Goal: Information Seeking & Learning: Learn about a topic

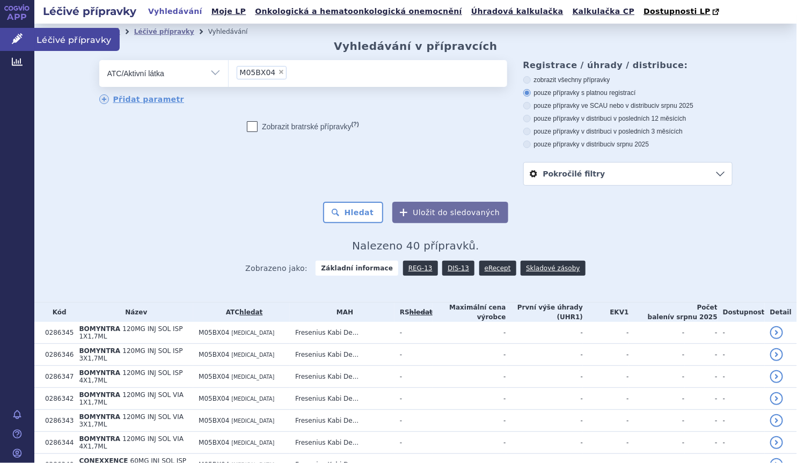
scroll to position [692, 0]
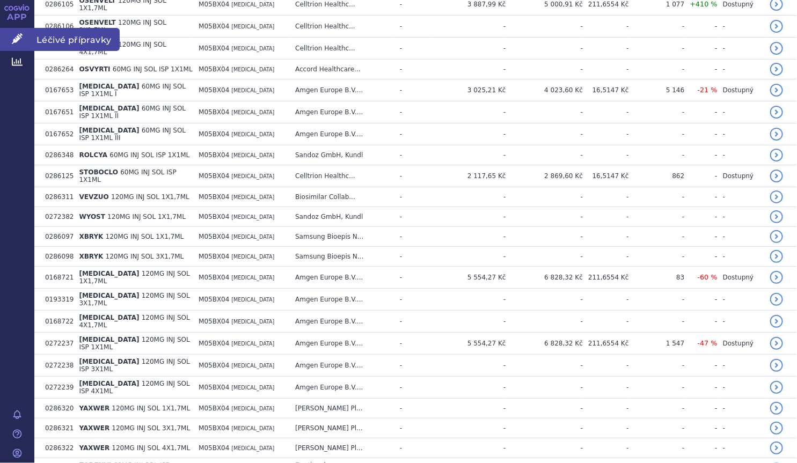
click at [21, 38] on icon at bounding box center [17, 38] width 11 height 11
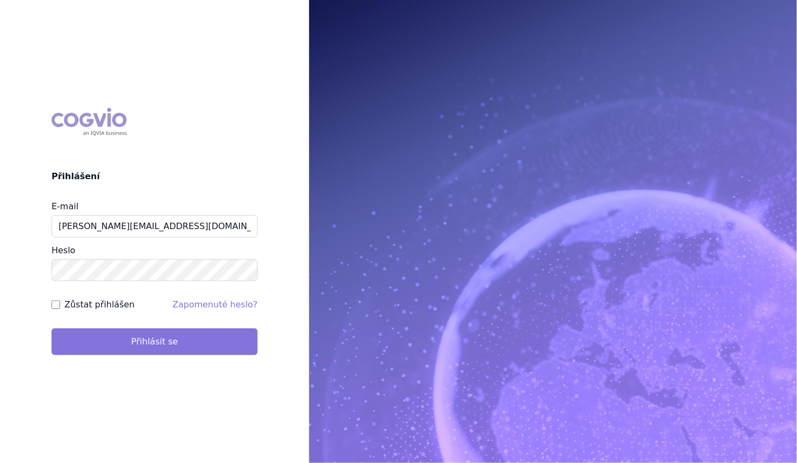
click at [168, 341] on button "Přihlásit se" at bounding box center [155, 342] width 206 height 27
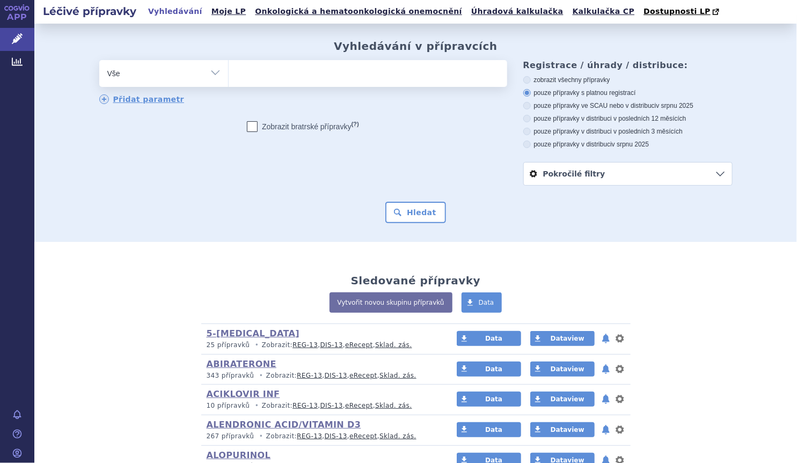
click at [207, 71] on select "Vše Přípravek/SUKL kód MAH VPOIS ATC/Aktivní látka Léková forma Síla" at bounding box center [163, 72] width 129 height 24
select select "filter-atc-group"
click at [99, 61] on select "Vše Přípravek/SUKL kód MAH VPOIS ATC/Aktivní látka Léková forma Síla" at bounding box center [163, 72] width 129 height 24
click at [283, 65] on ul at bounding box center [368, 71] width 279 height 23
click at [229, 65] on select at bounding box center [228, 73] width 1 height 27
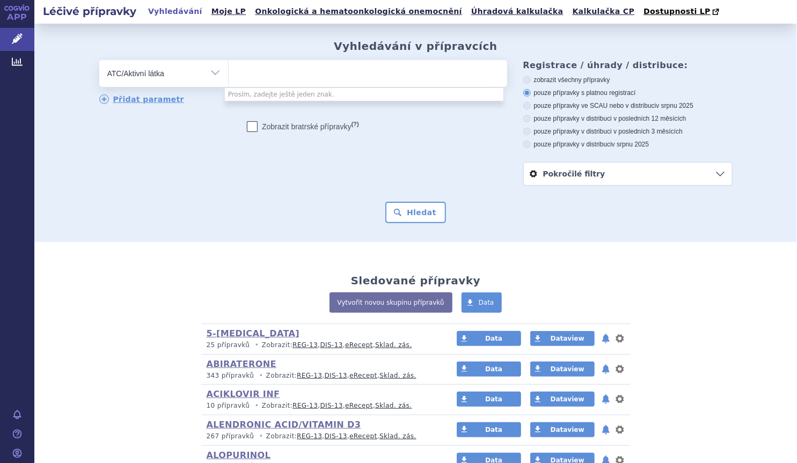
click at [283, 74] on ul at bounding box center [368, 71] width 279 height 23
click at [229, 74] on select at bounding box center [228, 73] width 1 height 27
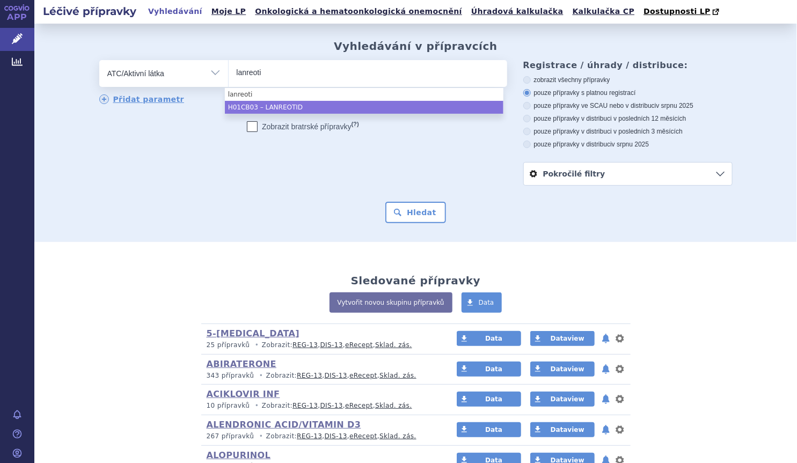
type input "lanreoti"
select select "H01CB03"
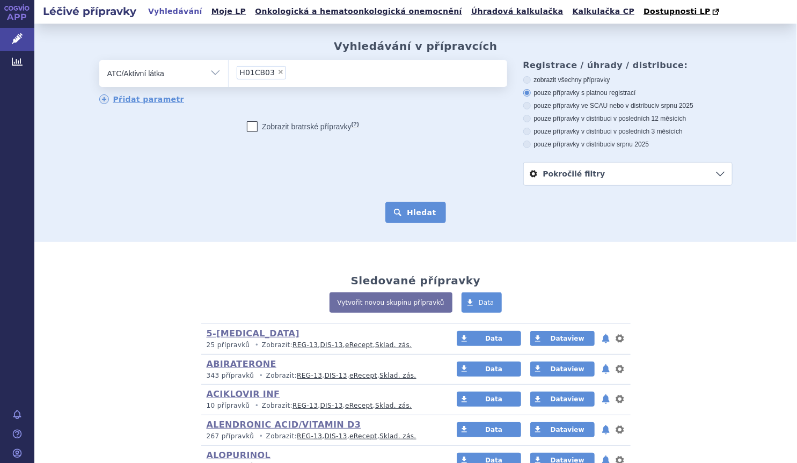
click at [409, 221] on button "Hledat" at bounding box center [416, 212] width 61 height 21
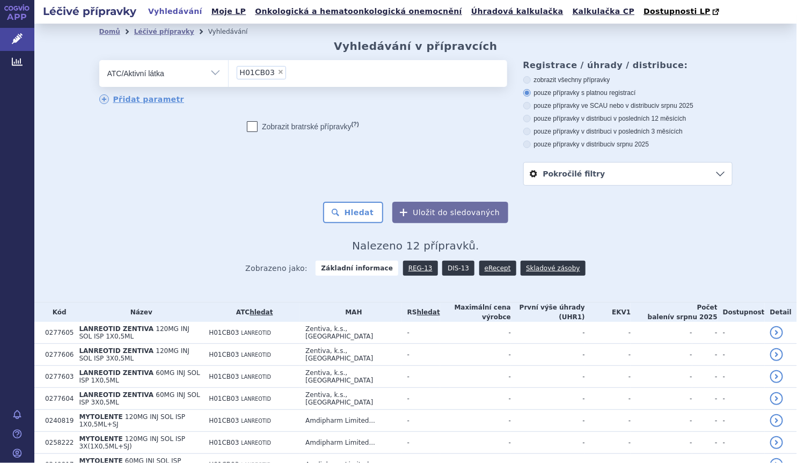
click at [453, 270] on link "DIS-13" at bounding box center [458, 268] width 32 height 15
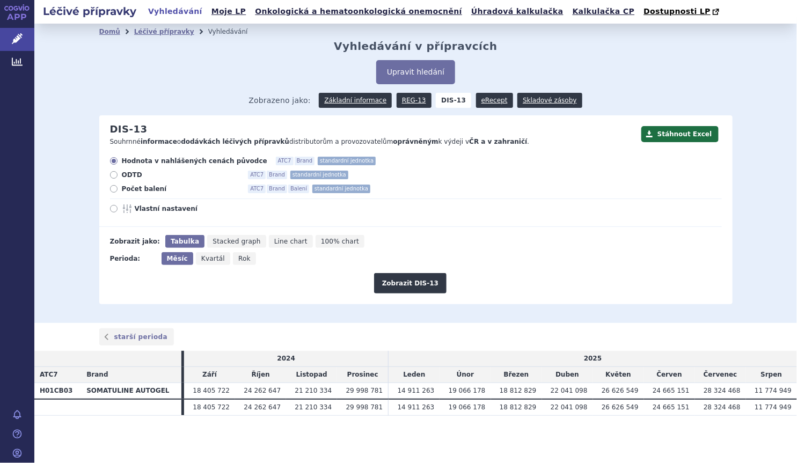
click at [144, 192] on span "Počet balení" at bounding box center [181, 189] width 118 height 9
click at [118, 192] on input "Počet balení ATC7 Brand Balení standardní jednotka" at bounding box center [114, 190] width 7 height 7
radio input "true"
click at [410, 281] on button "Zobrazit DIS-13" at bounding box center [410, 283] width 72 height 20
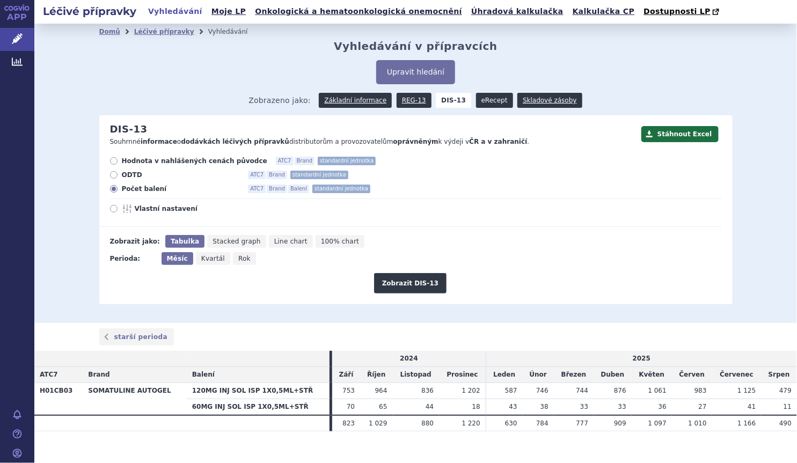
click at [480, 100] on link "eRecept" at bounding box center [494, 100] width 37 height 15
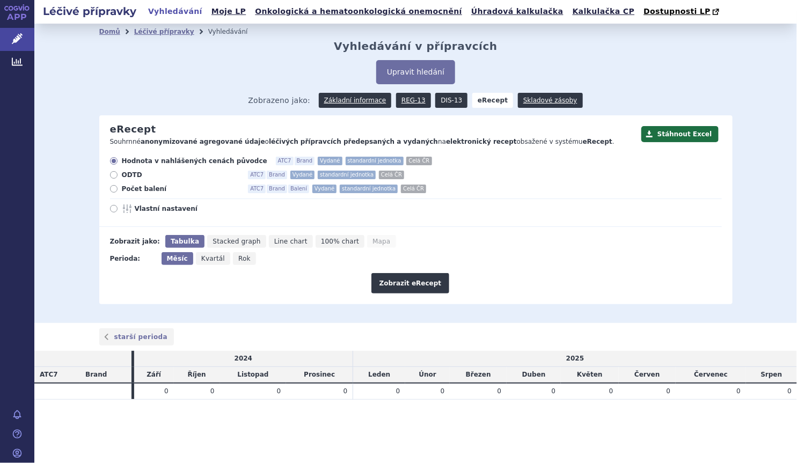
click at [452, 103] on link "DIS-13" at bounding box center [451, 100] width 32 height 15
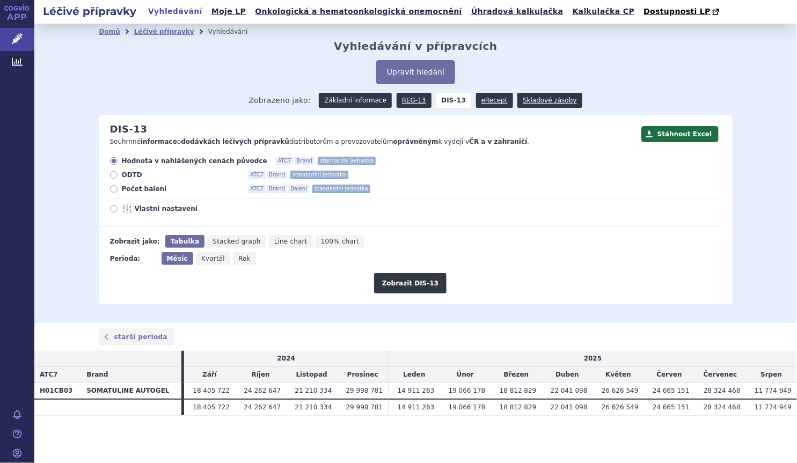
click at [355, 104] on link "Základní informace" at bounding box center [355, 100] width 73 height 15
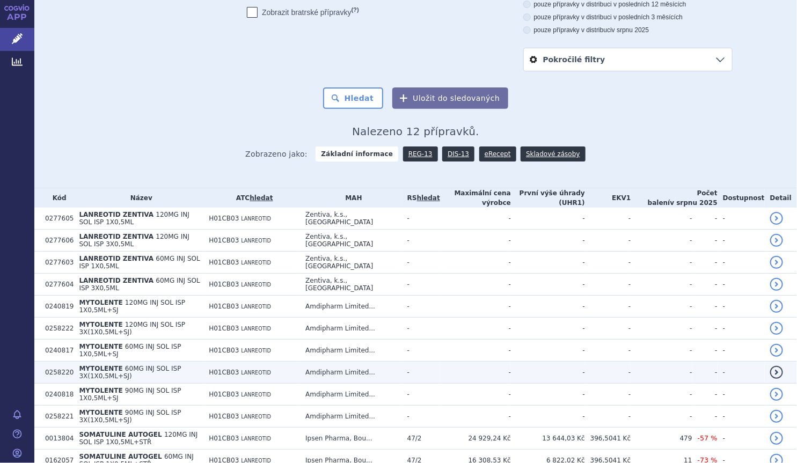
scroll to position [145, 0]
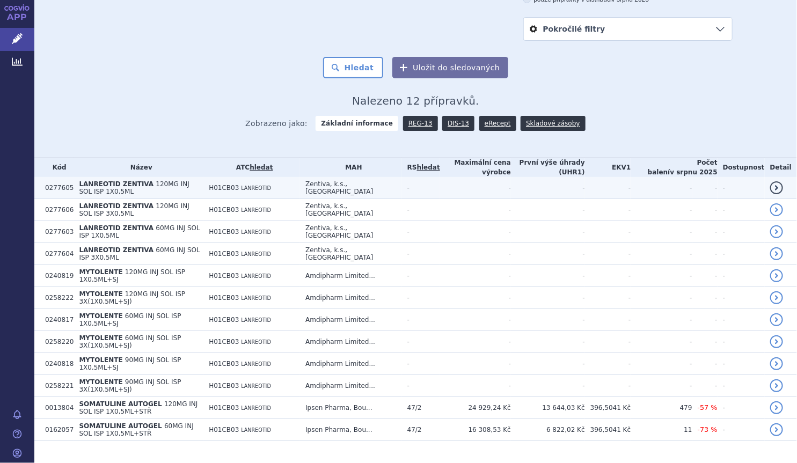
click at [130, 187] on span "LANREOTID ZENTIVA" at bounding box center [116, 184] width 75 height 8
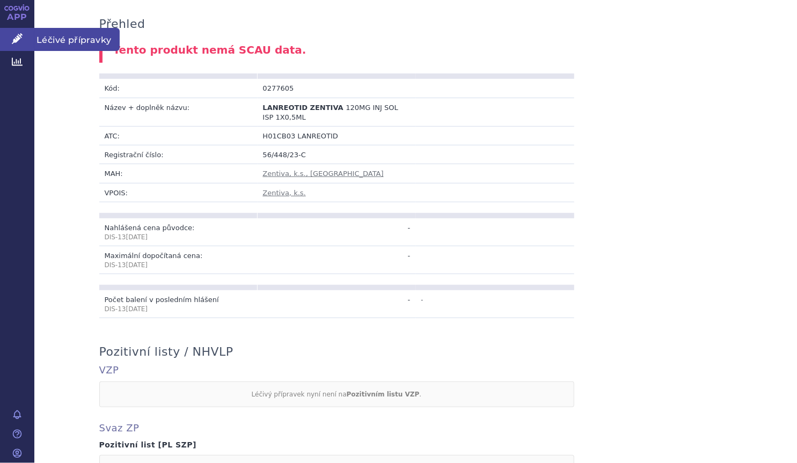
scroll to position [97, 0]
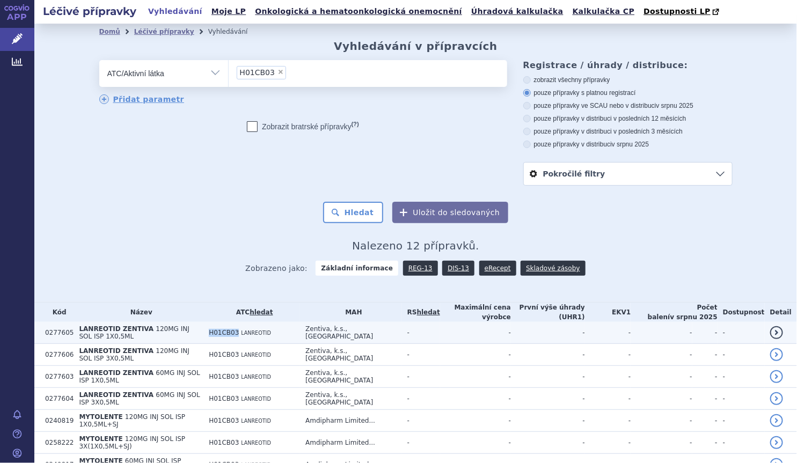
drag, startPoint x: 235, startPoint y: 331, endPoint x: 263, endPoint y: 334, distance: 28.1
click at [263, 334] on td "H01CB03 LANREOTID" at bounding box center [252, 333] width 97 height 22
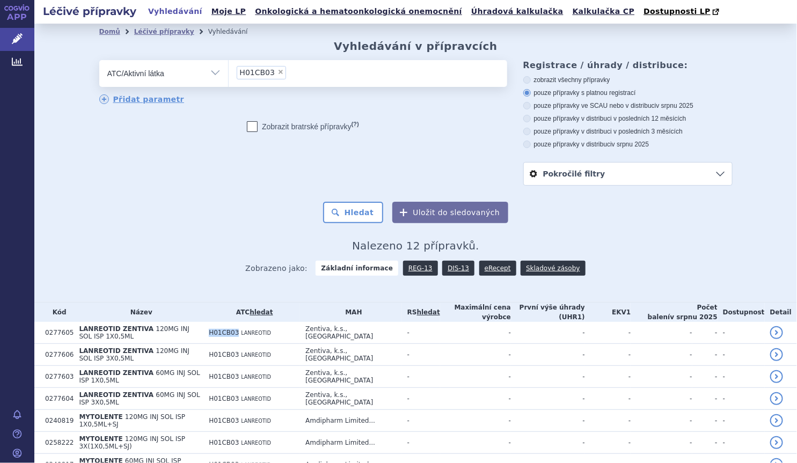
copy span "H01CB03"
click at [278, 75] on span "×" at bounding box center [281, 72] width 6 height 6
click at [229, 75] on select "H01CB03" at bounding box center [228, 73] width 1 height 27
select select
click at [264, 78] on ul at bounding box center [368, 71] width 279 height 23
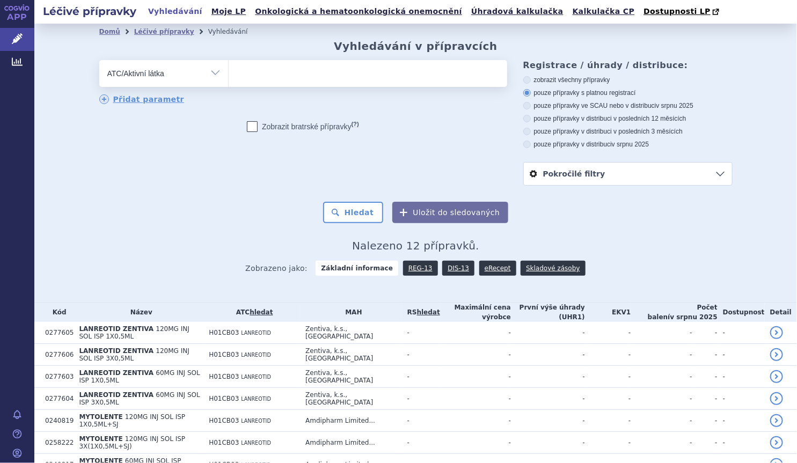
click at [229, 78] on select at bounding box center [228, 73] width 1 height 27
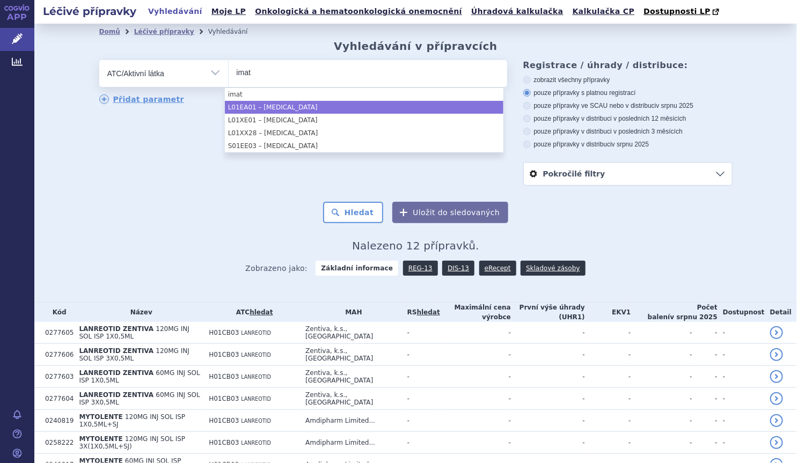
type input "imat"
select select "L01EA01"
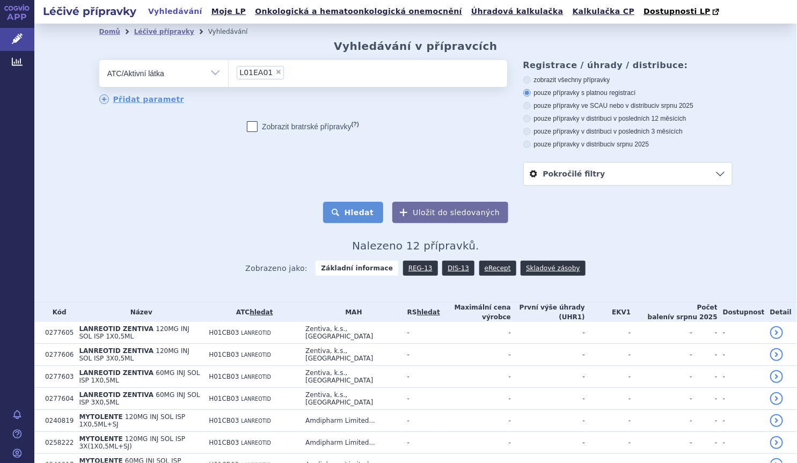
click at [346, 212] on button "Hledat" at bounding box center [353, 212] width 61 height 21
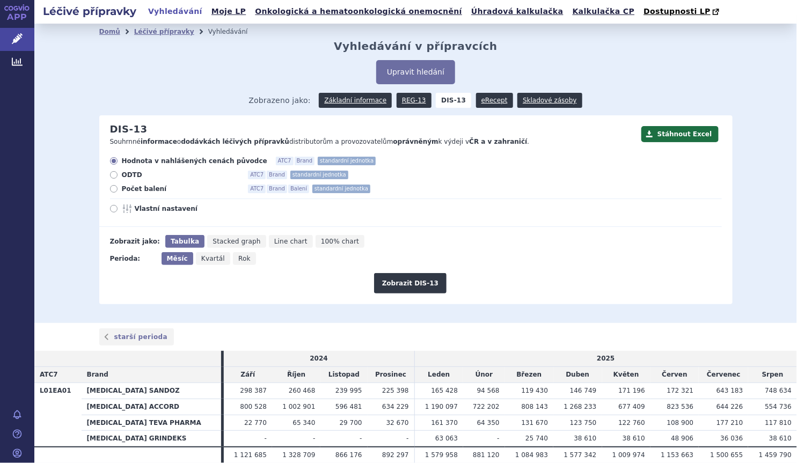
click at [145, 195] on div "Hodnota v nahlášených cenách původce ATC7 Brand standardní jednotka ODTD ATC7 B…" at bounding box center [410, 192] width 623 height 70
click at [143, 192] on span "Počet balení" at bounding box center [181, 189] width 118 height 9
click at [118, 192] on input "Počet balení ATC7 Brand Balení standardní jednotka" at bounding box center [114, 190] width 7 height 7
radio input "true"
click at [401, 280] on button "Zobrazit DIS-13" at bounding box center [410, 283] width 72 height 20
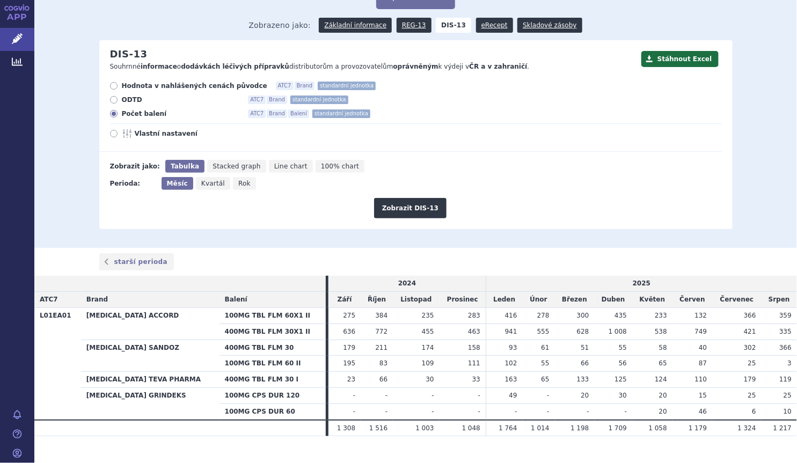
scroll to position [76, 0]
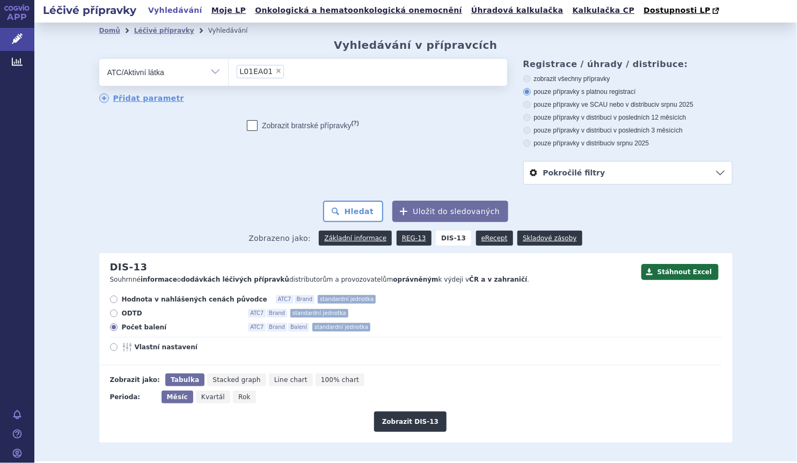
scroll to position [0, 0]
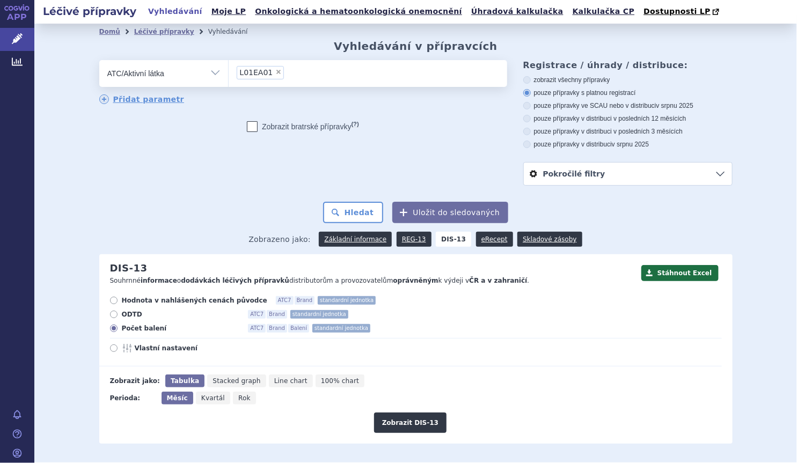
click at [275, 72] on span "×" at bounding box center [278, 72] width 6 height 6
click at [229, 72] on select "L01EA01" at bounding box center [228, 73] width 1 height 27
select select
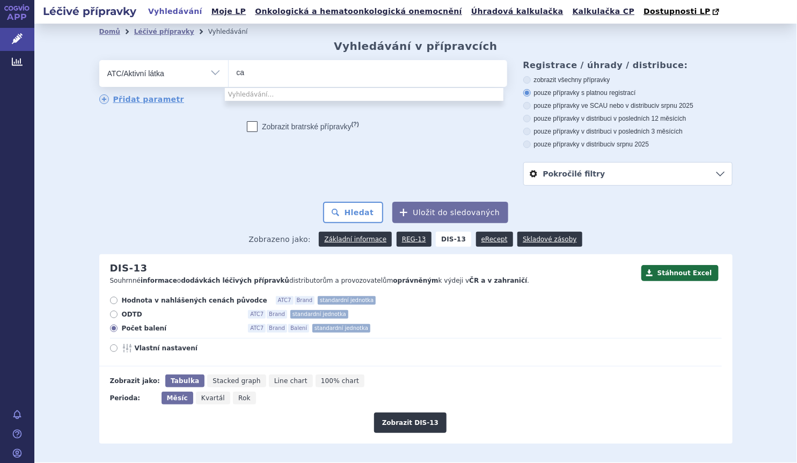
type input "c"
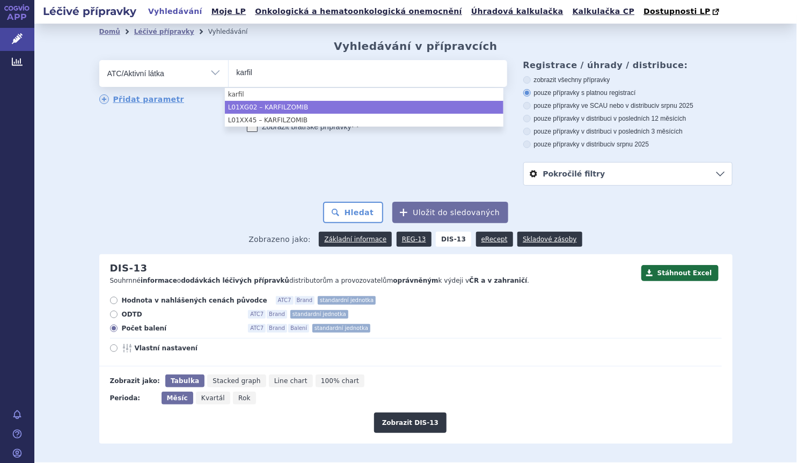
type input "karfil"
select select "L01XG02"
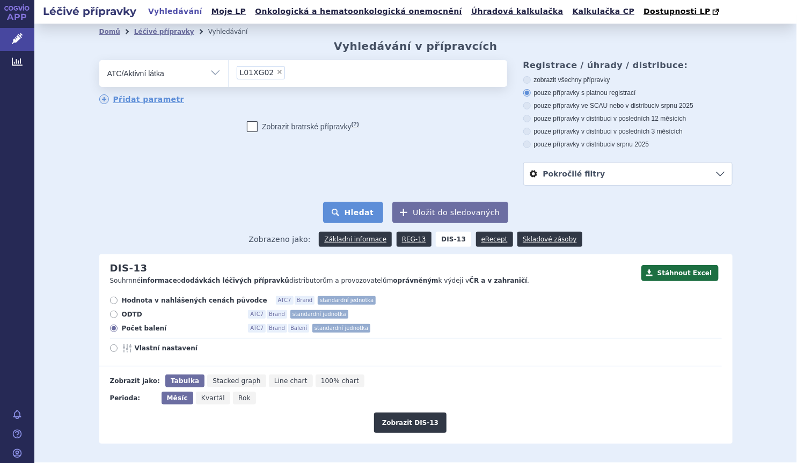
click at [371, 215] on button "Hledat" at bounding box center [353, 212] width 61 height 21
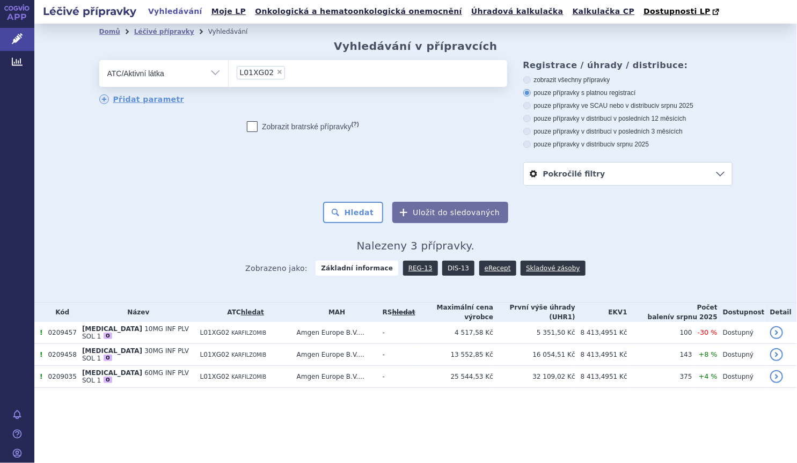
click at [455, 267] on link "DIS-13" at bounding box center [458, 268] width 32 height 15
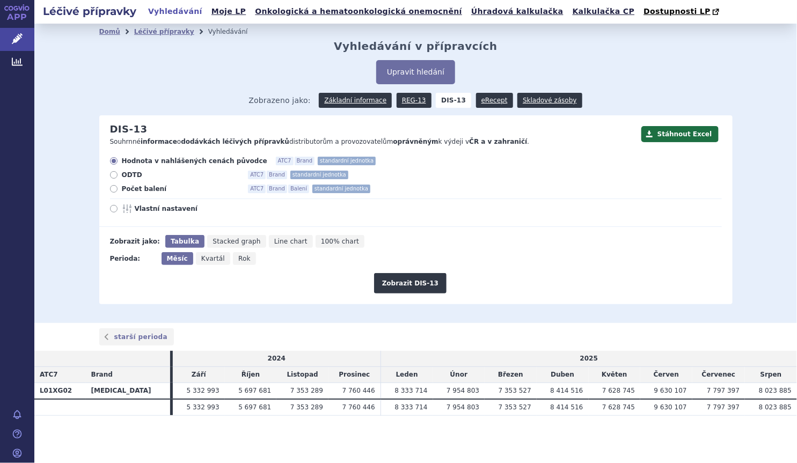
click at [156, 190] on span "Počet balení" at bounding box center [181, 189] width 118 height 9
click at [118, 190] on input "Počet balení ATC7 Brand Balení standardní jednotka" at bounding box center [114, 190] width 7 height 7
radio input "true"
click at [386, 279] on button "Zobrazit DIS-13" at bounding box center [410, 283] width 72 height 20
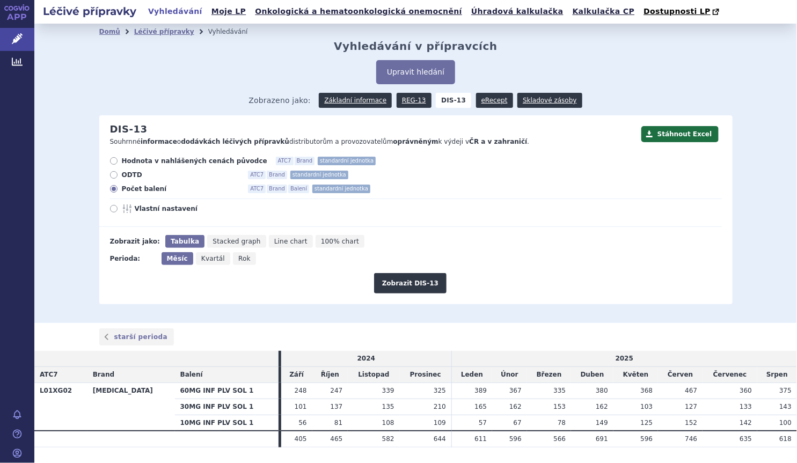
click at [238, 262] on span "Rok" at bounding box center [244, 259] width 12 height 8
click at [233, 259] on input "Rok" at bounding box center [236, 255] width 7 height 7
radio input "true"
click at [236, 260] on span "Rok" at bounding box center [243, 259] width 14 height 8
click at [231, 259] on input "Rok" at bounding box center [233, 255] width 7 height 7
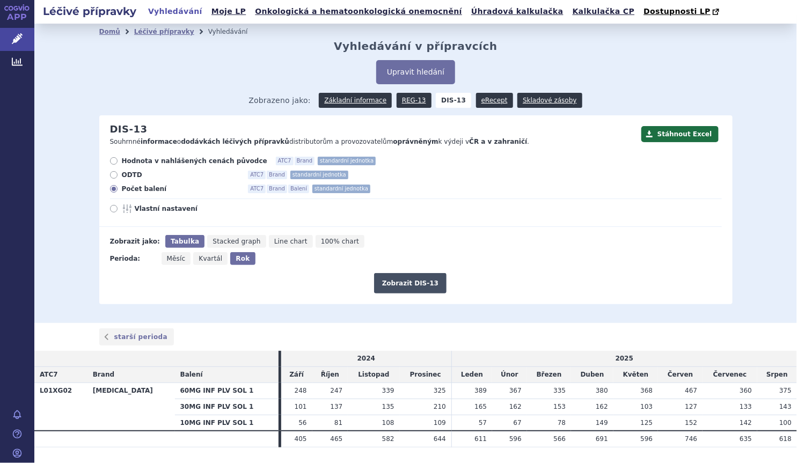
click at [420, 279] on button "Zobrazit DIS-13" at bounding box center [410, 283] width 72 height 20
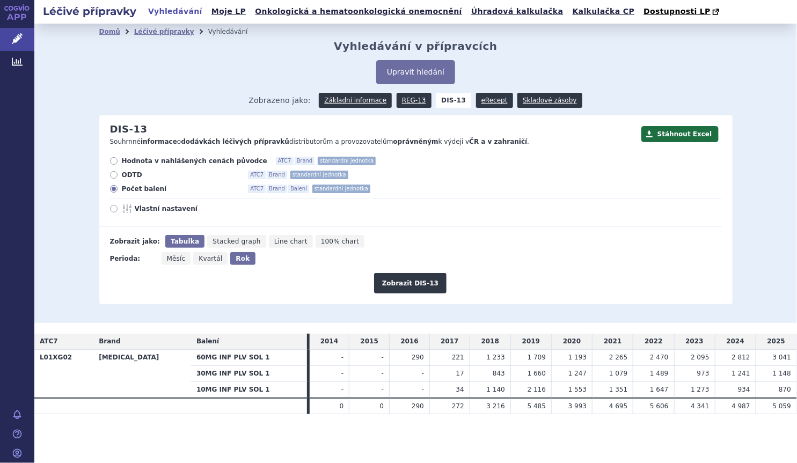
click at [172, 158] on span "Hodnota v nahlášených cenách původce" at bounding box center [195, 161] width 146 height 9
click at [118, 159] on input "Hodnota v nahlášených cenách původce ATC7 Brand standardní jednotka" at bounding box center [114, 162] width 7 height 7
radio input "true"
click at [403, 285] on button "Zobrazit DIS-13" at bounding box center [410, 283] width 72 height 20
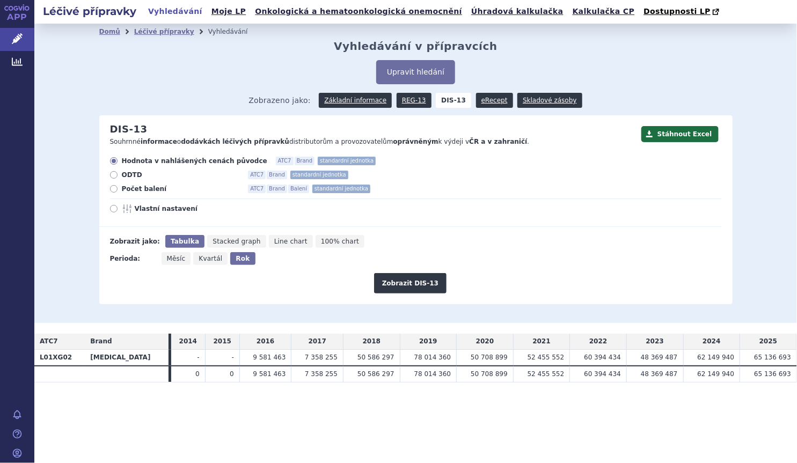
click at [135, 76] on div "Upravit hledání" at bounding box center [416, 72] width 634 height 24
click at [402, 74] on button "Upravit hledání" at bounding box center [415, 72] width 79 height 24
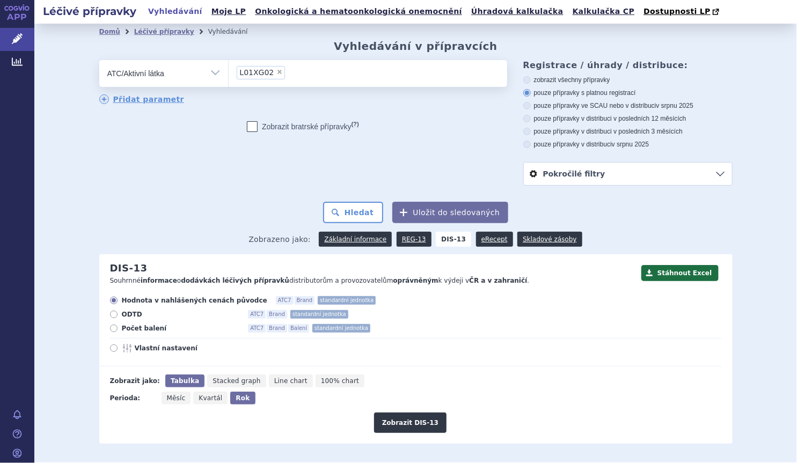
click at [277, 75] on span "×" at bounding box center [280, 72] width 6 height 6
click at [229, 75] on select "L01XG02" at bounding box center [228, 73] width 1 height 27
select select
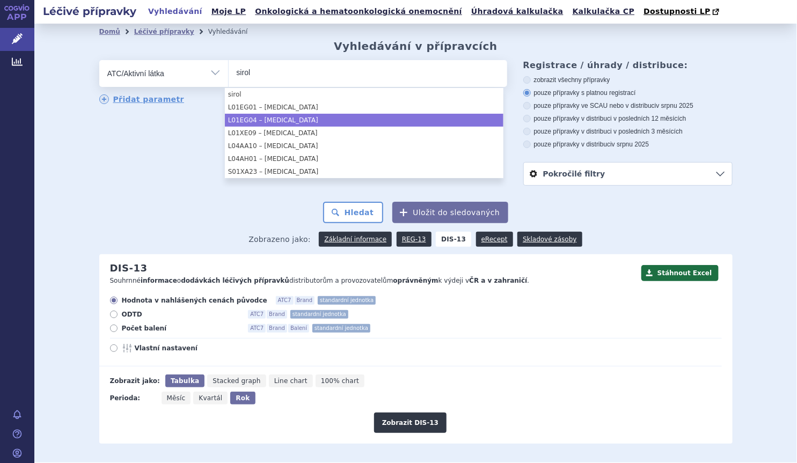
type input "sirol"
select select "L01EG04"
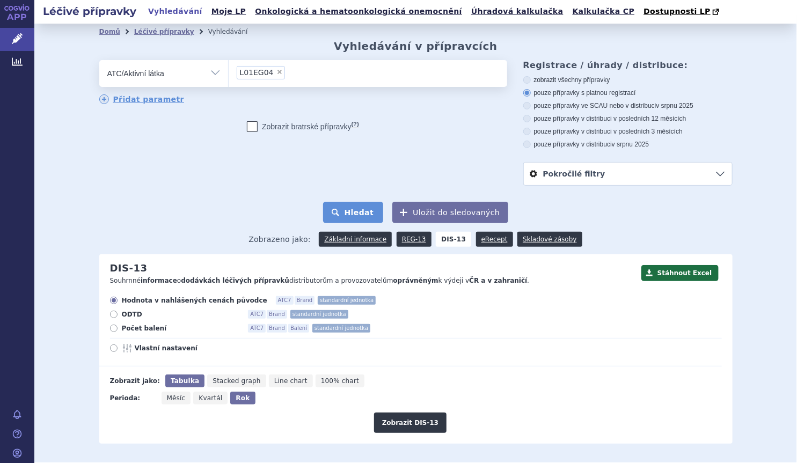
click at [359, 216] on button "Hledat" at bounding box center [353, 212] width 61 height 21
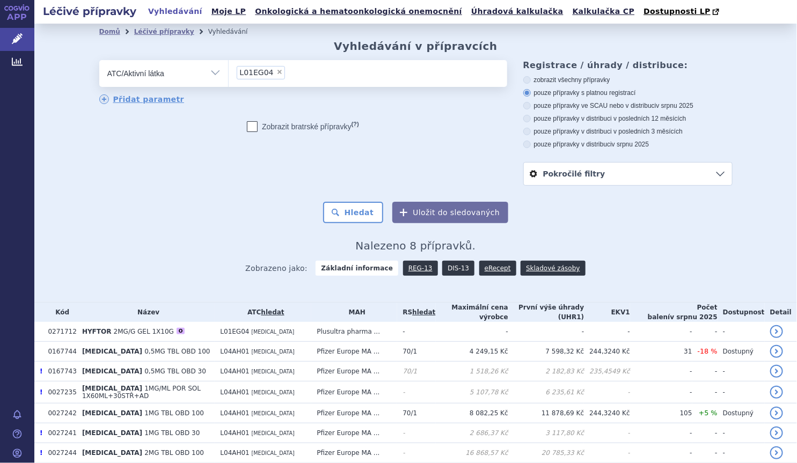
click at [459, 267] on link "DIS-13" at bounding box center [458, 268] width 32 height 15
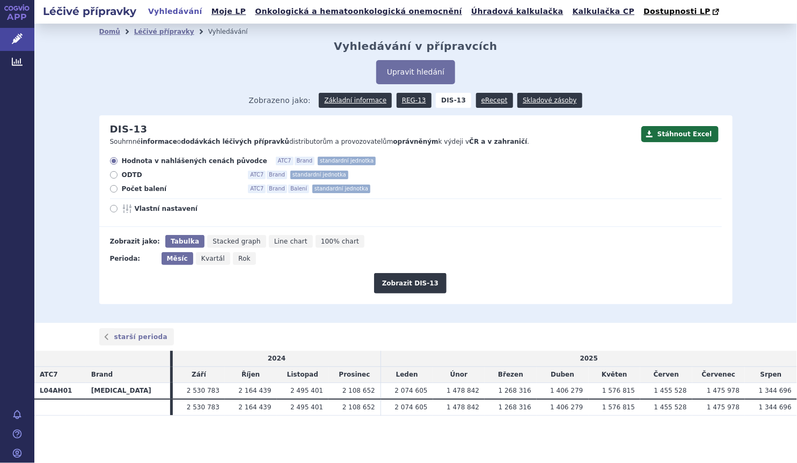
click at [153, 191] on span "Počet balení" at bounding box center [181, 189] width 118 height 9
click at [118, 191] on input "Počet balení ATC7 Brand Balení standardní jednotka" at bounding box center [114, 190] width 7 height 7
radio input "true"
click at [238, 258] on span "Rok" at bounding box center [244, 259] width 12 height 8
click at [237, 258] on input "Rok" at bounding box center [236, 255] width 7 height 7
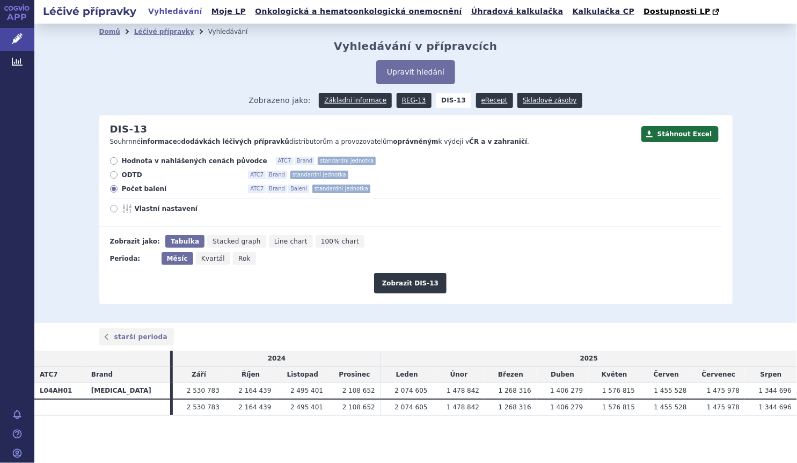
radio input "true"
click at [238, 261] on span "Rok" at bounding box center [243, 259] width 14 height 8
click at [237, 259] on input "Rok" at bounding box center [233, 255] width 7 height 7
click at [146, 161] on span "Hodnota v nahlášených cenách původce" at bounding box center [195, 161] width 146 height 9
click at [118, 161] on input "Hodnota v nahlášených cenách původce ATC7 Brand standardní jednotka" at bounding box center [114, 162] width 7 height 7
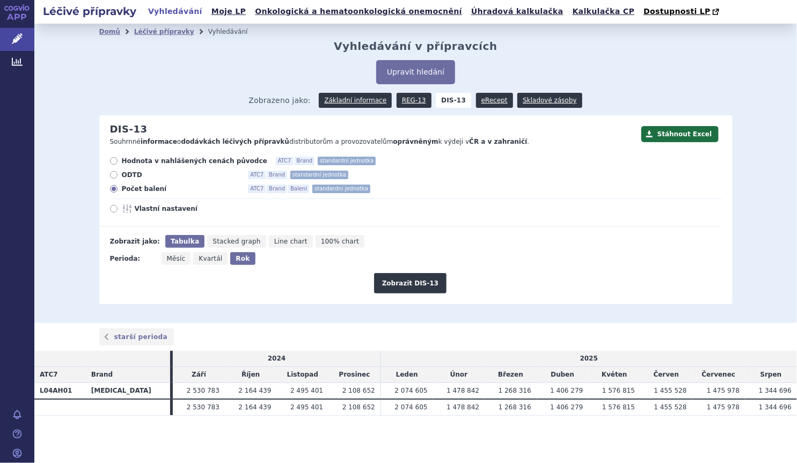
radio input "true"
click at [420, 285] on button "Zobrazit DIS-13" at bounding box center [410, 283] width 72 height 20
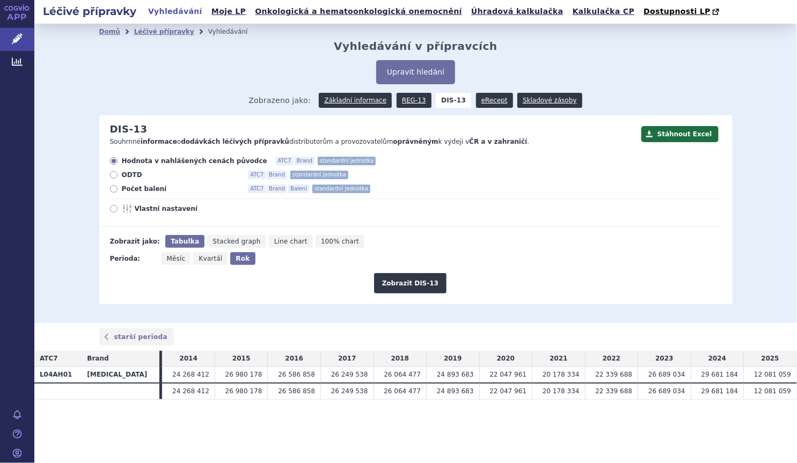
click at [73, 172] on div "Domů Léčivé přípravky Vyhledávání Vyhledávání v přípravcích Upravit hledání ods…" at bounding box center [415, 174] width 763 height 300
click at [154, 188] on span "Počet balení" at bounding box center [181, 189] width 118 height 9
click at [118, 188] on input "Počet balení ATC7 Brand Balení standardní jednotka" at bounding box center [114, 190] width 7 height 7
radio input "true"
click at [407, 291] on button "Zobrazit DIS-13" at bounding box center [410, 283] width 72 height 20
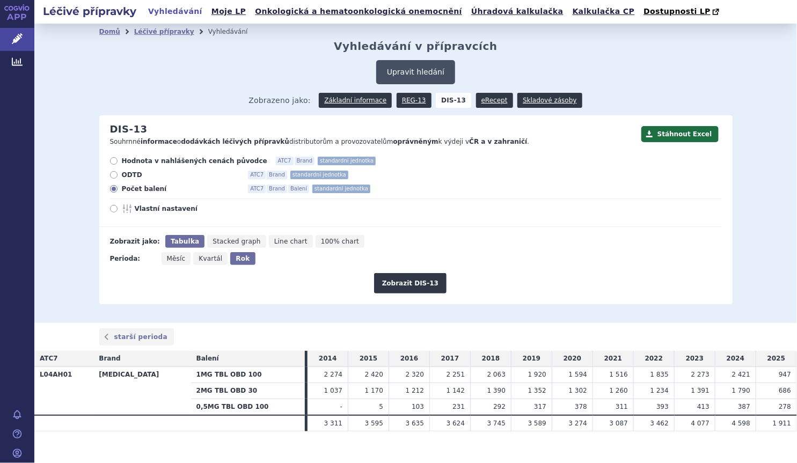
click at [418, 63] on button "Upravit hledání" at bounding box center [415, 72] width 79 height 24
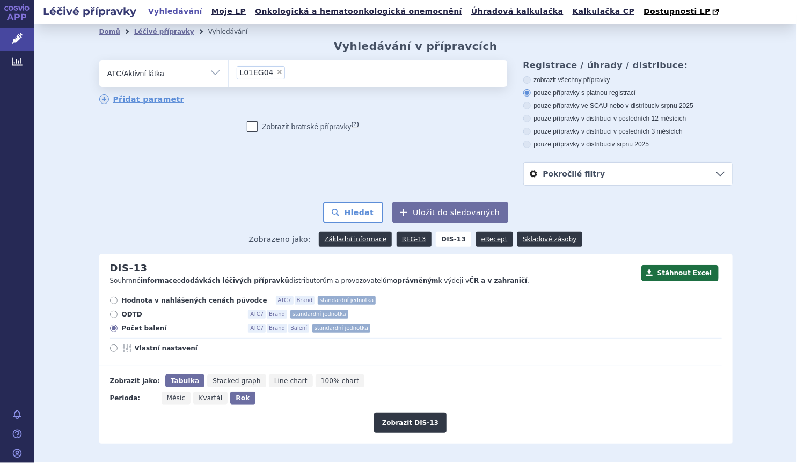
click at [377, 63] on ul "× L01EG04" at bounding box center [368, 72] width 279 height 24
click at [229, 63] on select "L01EG04" at bounding box center [228, 73] width 1 height 27
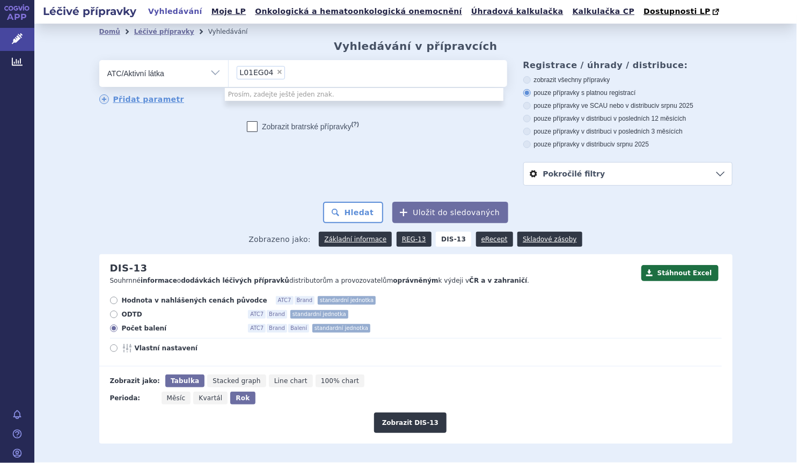
click at [277, 72] on span "×" at bounding box center [280, 72] width 6 height 6
click at [229, 72] on select "L01EG04" at bounding box center [228, 73] width 1 height 27
select select
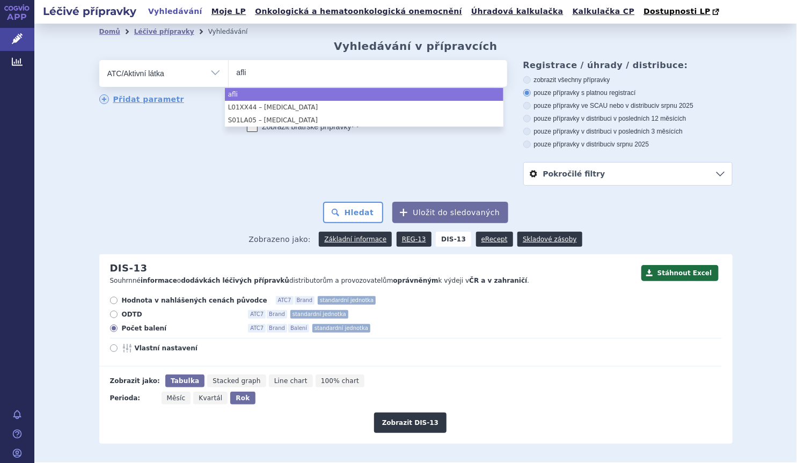
type input "afli"
select select "afli"
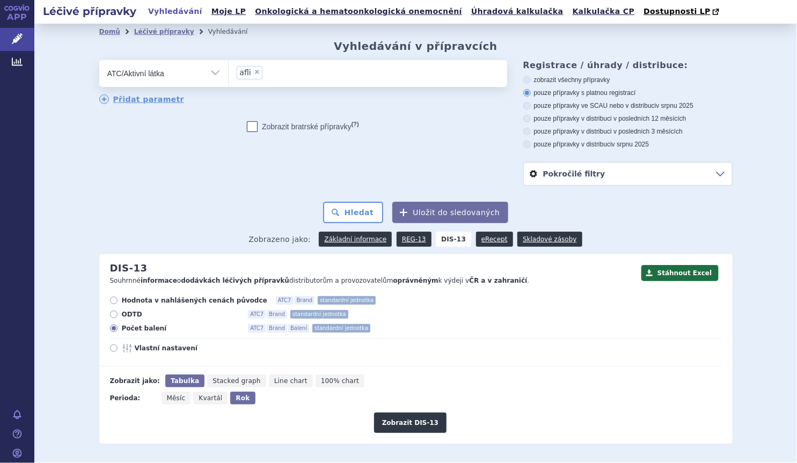
click at [254, 72] on span "×" at bounding box center [257, 72] width 6 height 6
click at [229, 72] on select "afli" at bounding box center [228, 73] width 1 height 27
select select
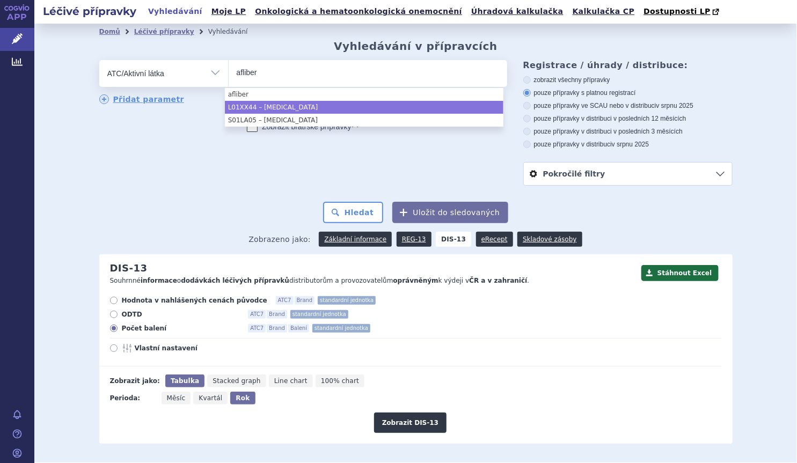
type input "afliber"
select select "L01XX44"
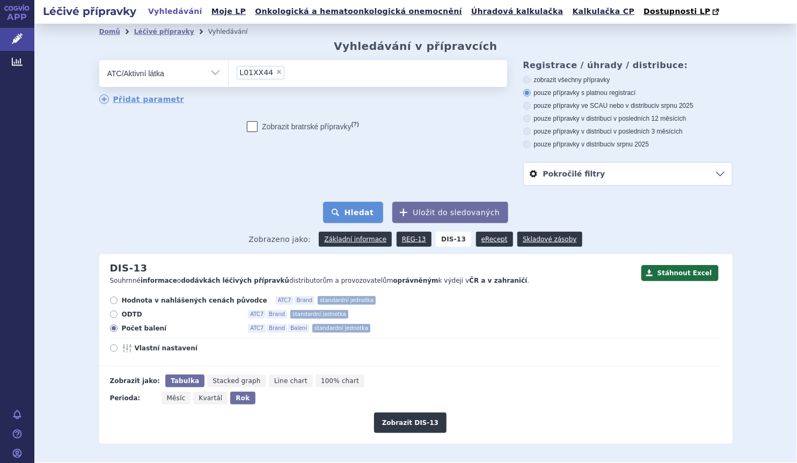
click at [366, 214] on button "Hledat" at bounding box center [353, 212] width 61 height 21
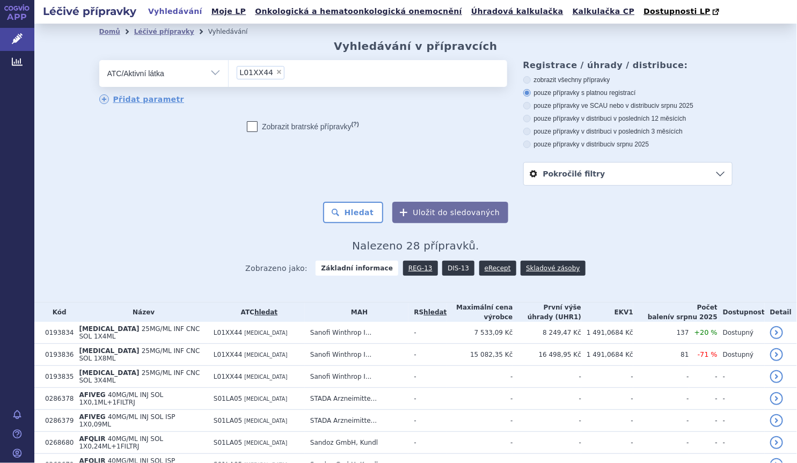
click at [448, 266] on link "DIS-13" at bounding box center [458, 268] width 32 height 15
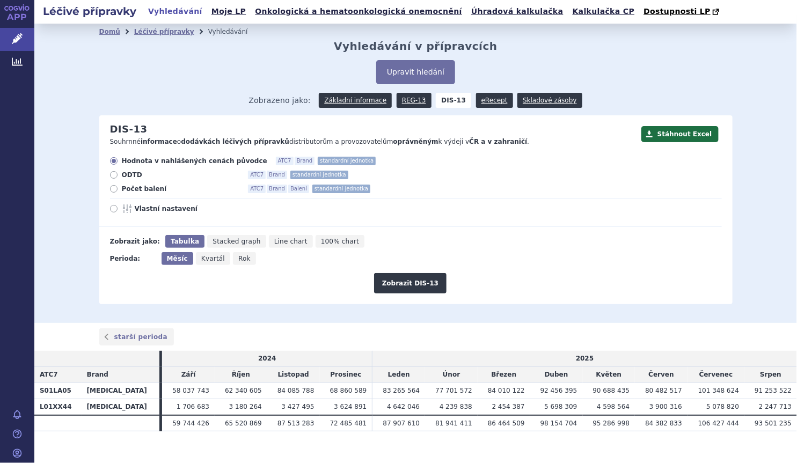
click at [122, 188] on span "Počet balení" at bounding box center [181, 189] width 118 height 9
click at [118, 188] on input "Počet balení ATC7 Brand Balení standardní jednotka" at bounding box center [114, 190] width 7 height 7
radio input "true"
click at [432, 279] on button "Zobrazit DIS-13" at bounding box center [410, 283] width 72 height 20
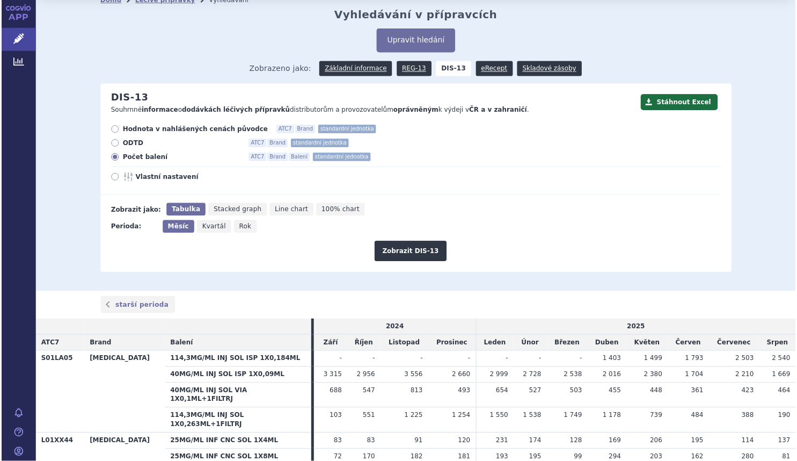
scroll to position [48, 0]
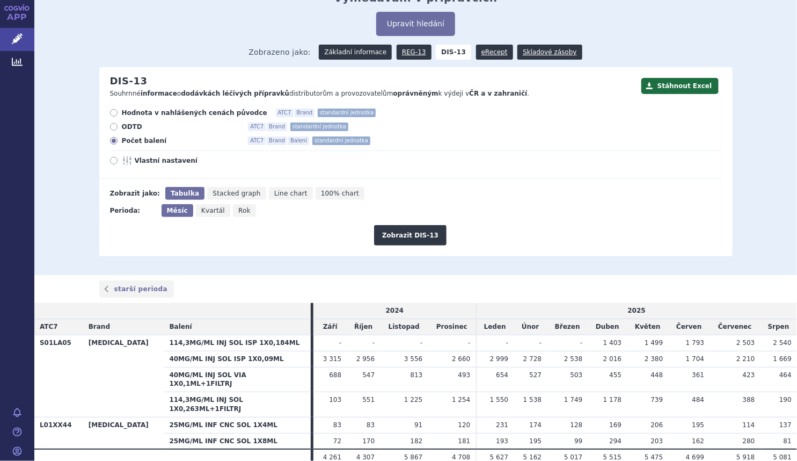
click at [365, 55] on link "Základní informace" at bounding box center [355, 52] width 73 height 15
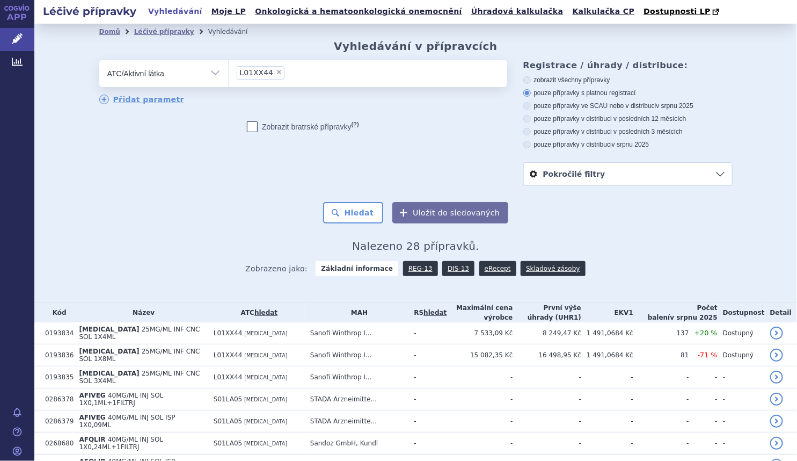
click at [129, 177] on div "odstranit Vše Přípravek/SUKL kód MAH VPOIS ATC/Aktivní látka" at bounding box center [416, 123] width 634 height 126
click at [157, 177] on div "odstranit Vše Přípravek/SUKL kód MAH VPOIS ATC/Aktivní látka" at bounding box center [416, 123] width 634 height 126
click at [270, 69] on li "× L01XX44" at bounding box center [261, 72] width 48 height 13
click at [229, 69] on select "L01XX44" at bounding box center [228, 73] width 1 height 27
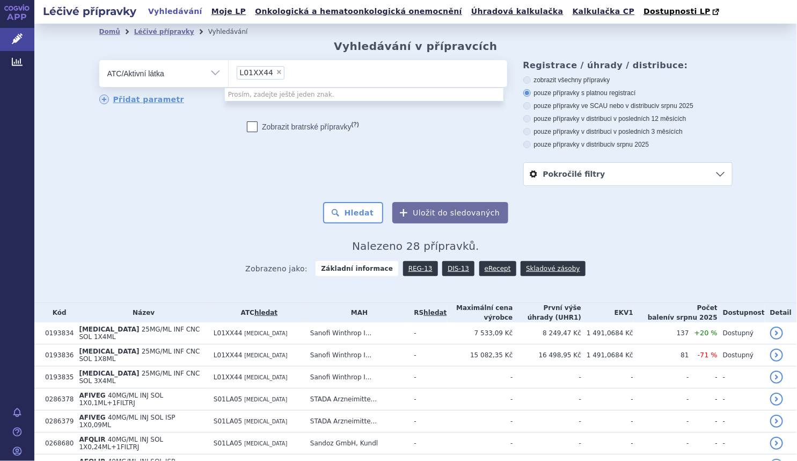
click at [276, 72] on span "×" at bounding box center [279, 72] width 6 height 6
click at [229, 72] on select "L01XX44" at bounding box center [228, 73] width 1 height 27
select select
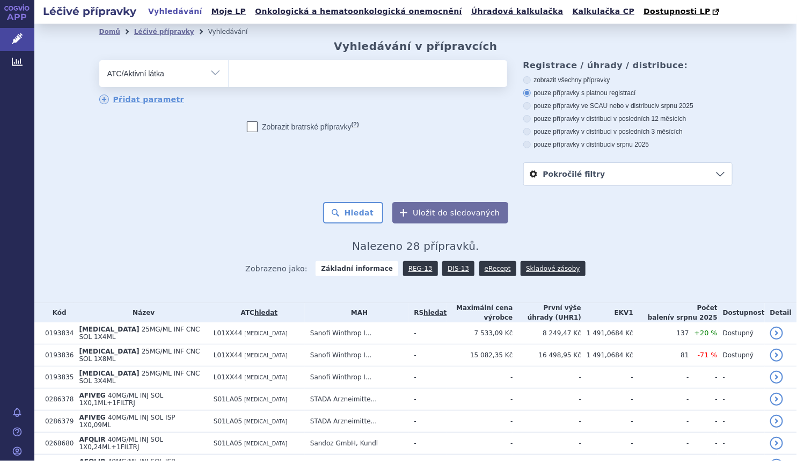
click at [273, 72] on ul at bounding box center [368, 71] width 279 height 23
click at [229, 72] on select at bounding box center [228, 73] width 1 height 27
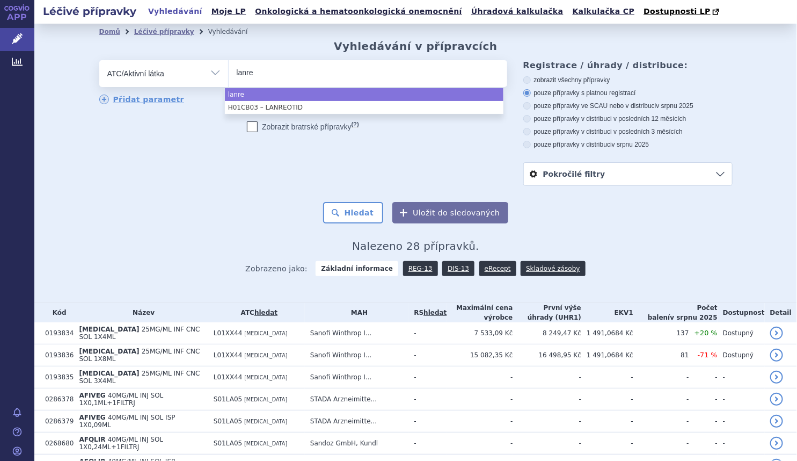
type input "lanre"
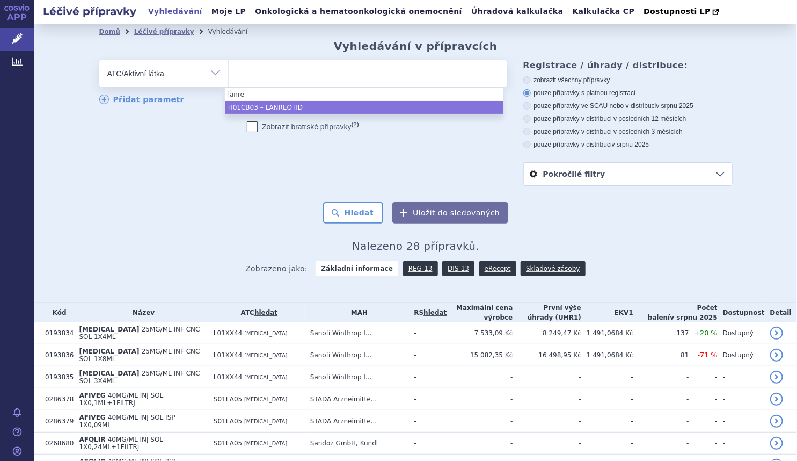
select select "H01CB03"
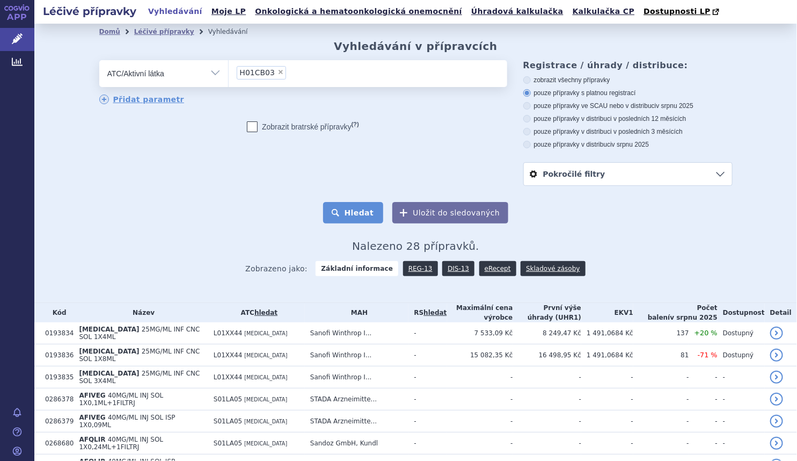
click at [365, 215] on button "Hledat" at bounding box center [353, 212] width 61 height 21
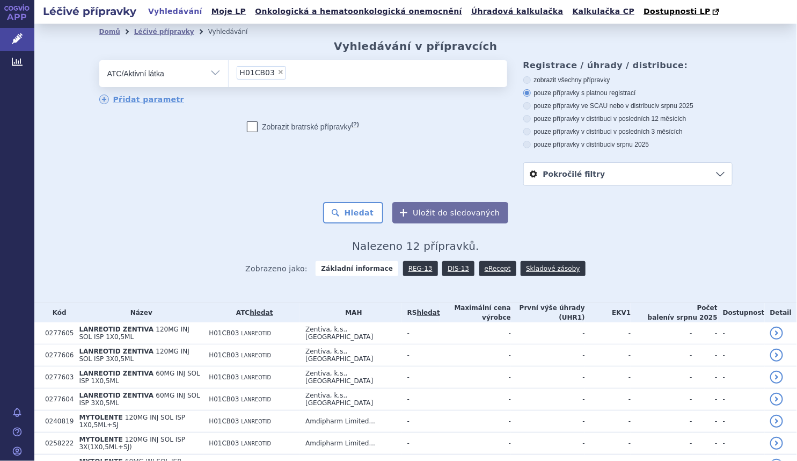
scroll to position [146, 0]
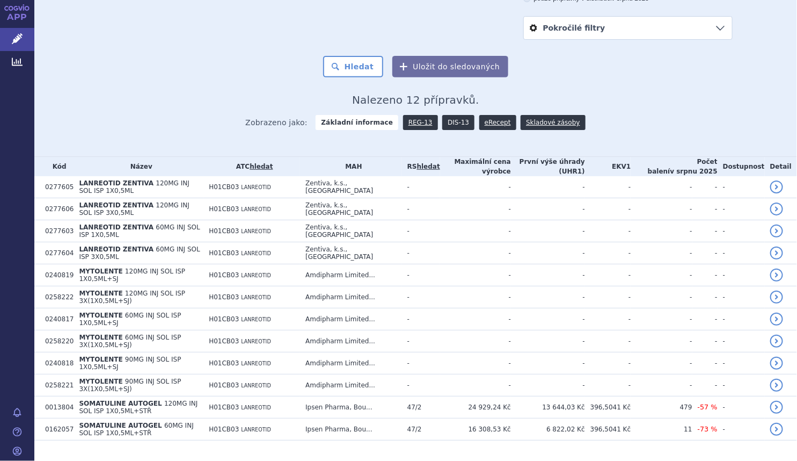
click at [457, 124] on link "DIS-13" at bounding box center [458, 122] width 32 height 15
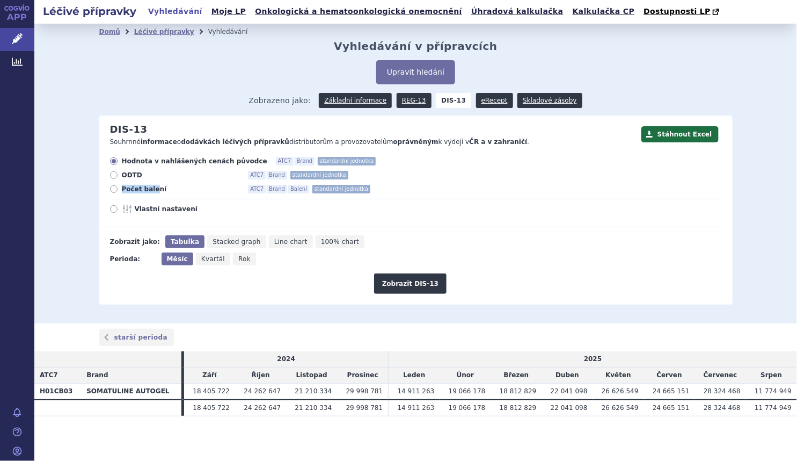
click at [151, 184] on div "Hodnota v nahlášených cenách původce ATC7 Brand standardní jednotka ODTD ATC7 B…" at bounding box center [410, 192] width 623 height 70
drag, startPoint x: 151, startPoint y: 184, endPoint x: 158, endPoint y: 189, distance: 8.5
click at [158, 189] on span "Počet balení" at bounding box center [181, 189] width 118 height 9
click at [118, 189] on input "Počet balení ATC7 Brand Balení standardní jednotka" at bounding box center [114, 190] width 7 height 7
radio input "true"
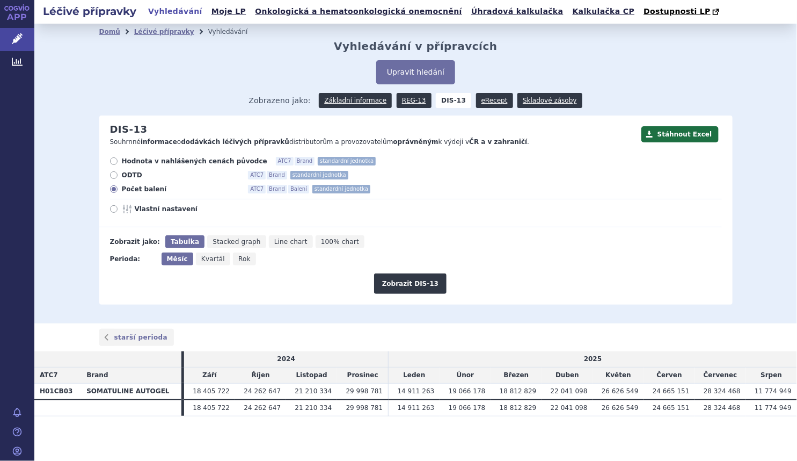
click at [242, 259] on icon "Rok" at bounding box center [244, 258] width 23 height 13
click at [240, 259] on input "Rok" at bounding box center [236, 255] width 7 height 7
radio input "true"
click at [437, 280] on button "Zobrazit DIS-13" at bounding box center [410, 283] width 72 height 20
